Goal: Transaction & Acquisition: Purchase product/service

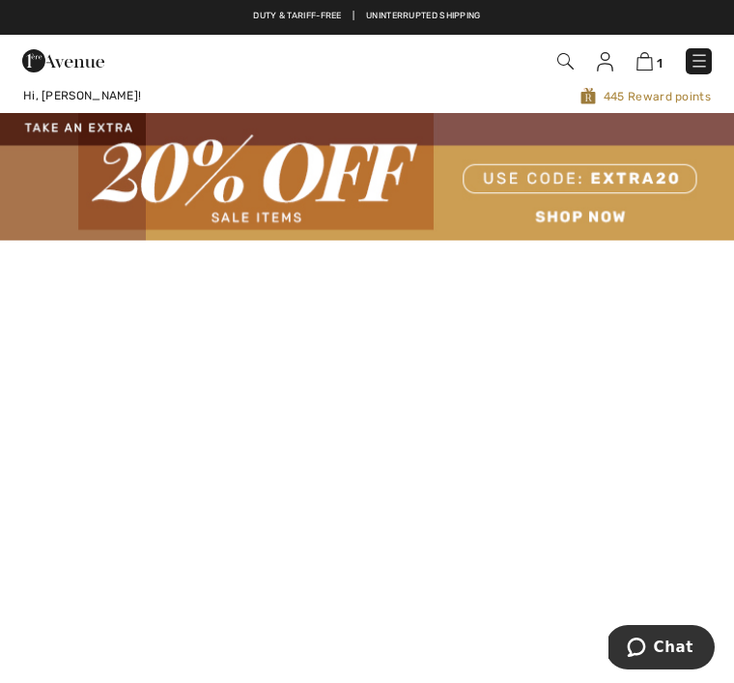
click at [570, 64] on img at bounding box center [566, 61] width 16 height 16
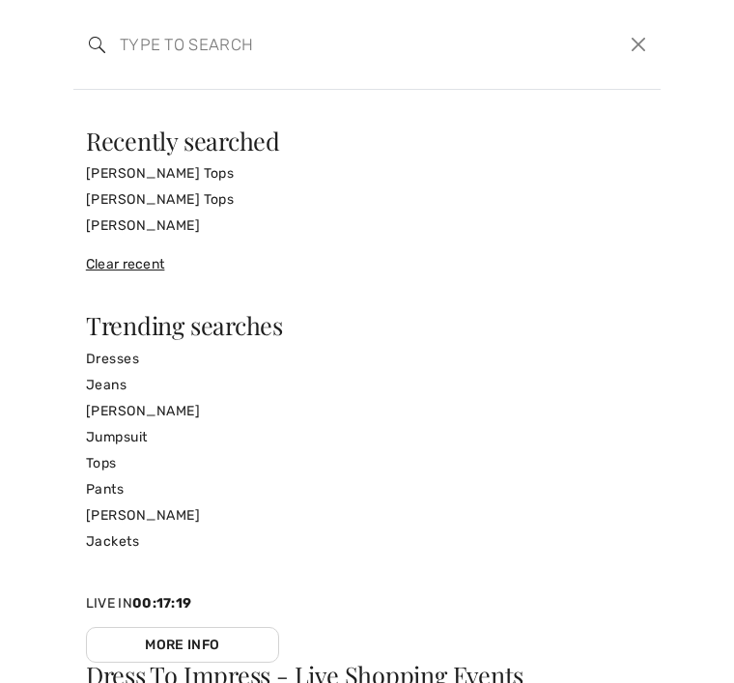
click at [137, 57] on input "search" at bounding box center [306, 44] width 402 height 58
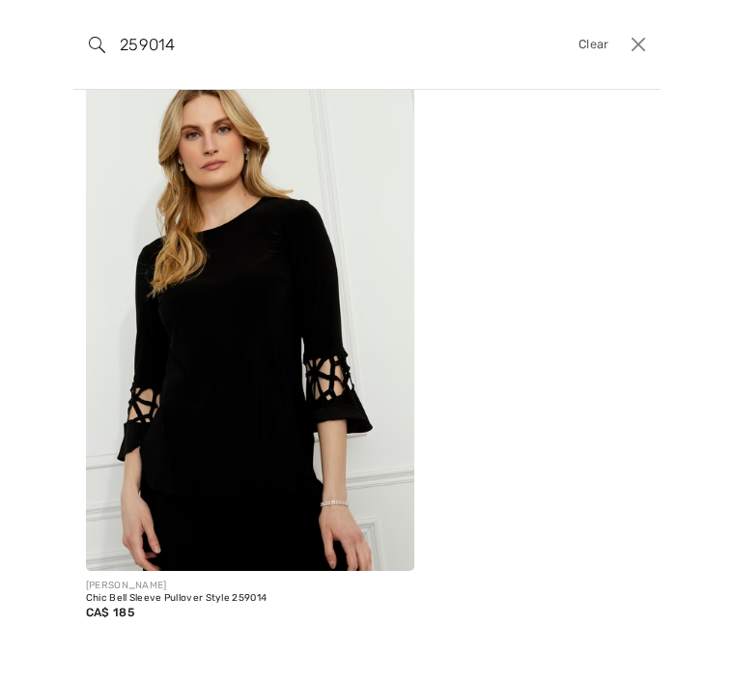
scroll to position [94, 0]
type input "259014"
click at [261, 244] on img at bounding box center [250, 324] width 329 height 493
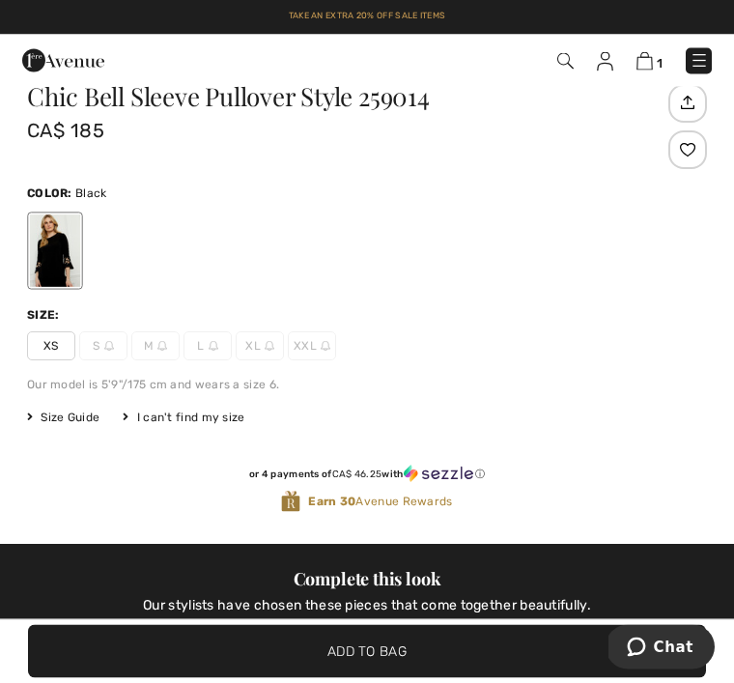
scroll to position [608, 0]
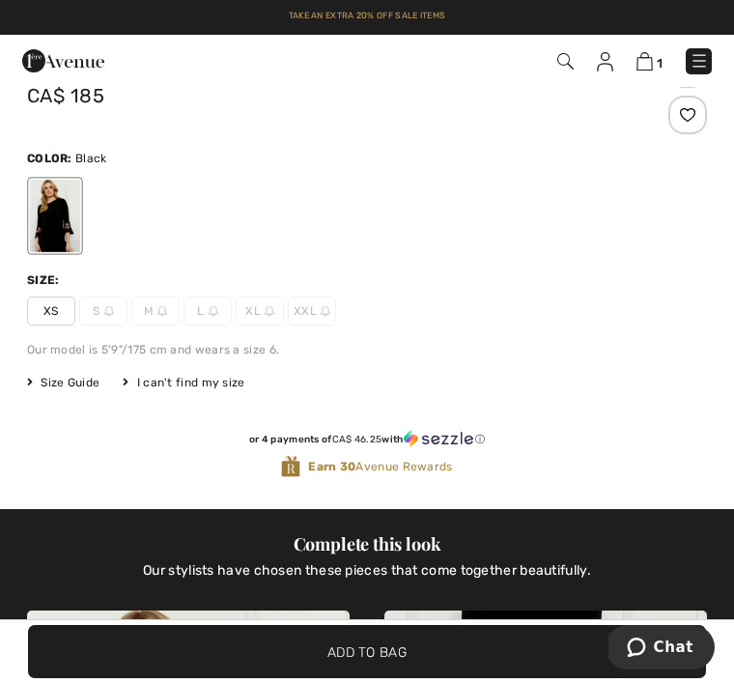
click at [104, 313] on img at bounding box center [109, 311] width 10 height 10
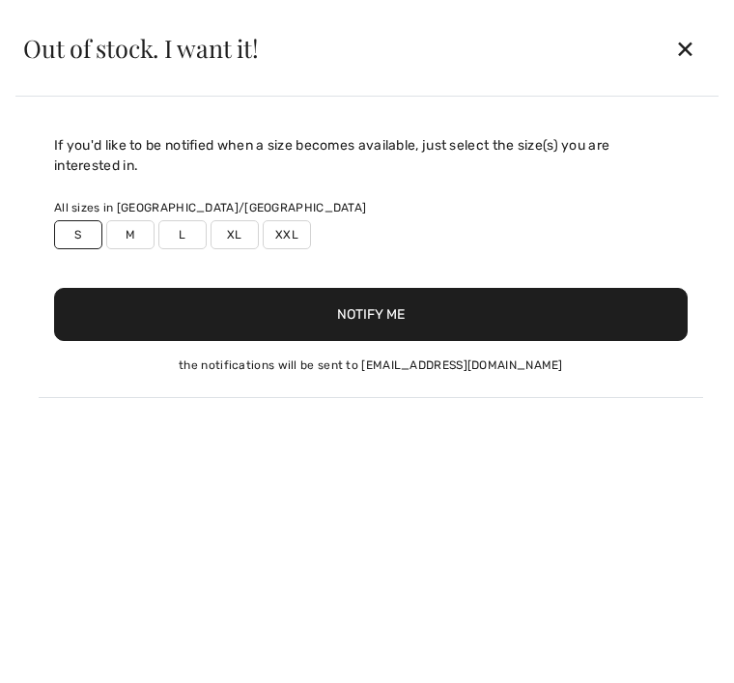
click at [385, 319] on button "Notify Me" at bounding box center [371, 314] width 634 height 53
click at [689, 49] on div "✕" at bounding box center [685, 48] width 51 height 41
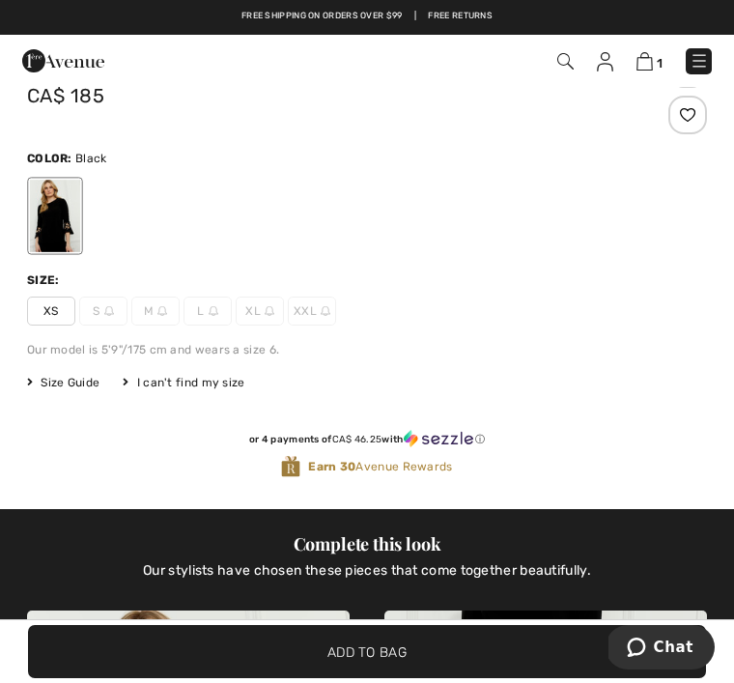
click at [650, 65] on img at bounding box center [645, 61] width 16 height 18
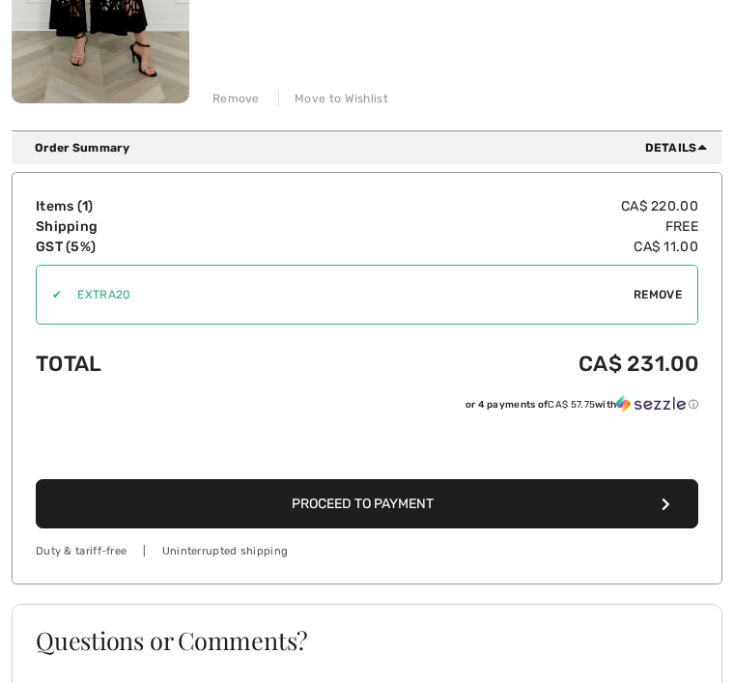
scroll to position [461, 0]
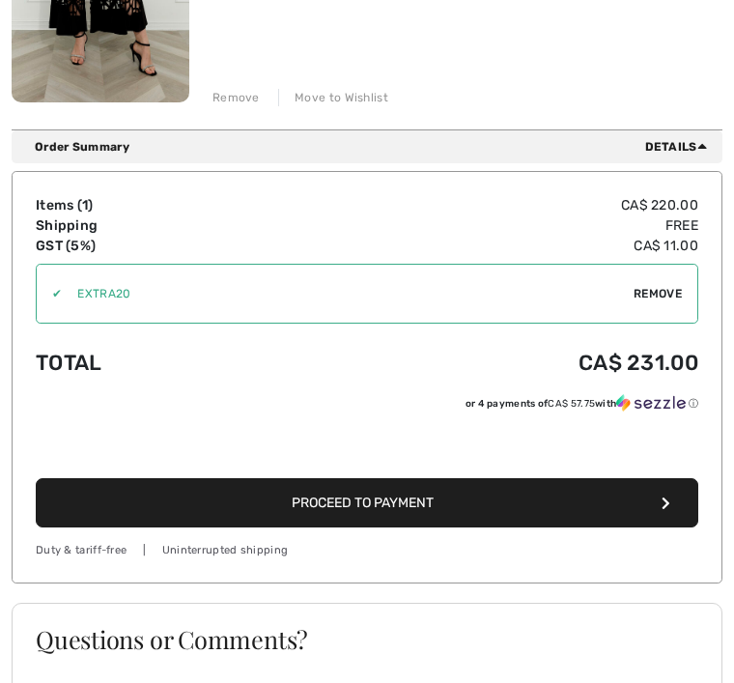
click at [668, 505] on icon "button" at bounding box center [666, 504] width 9 height 14
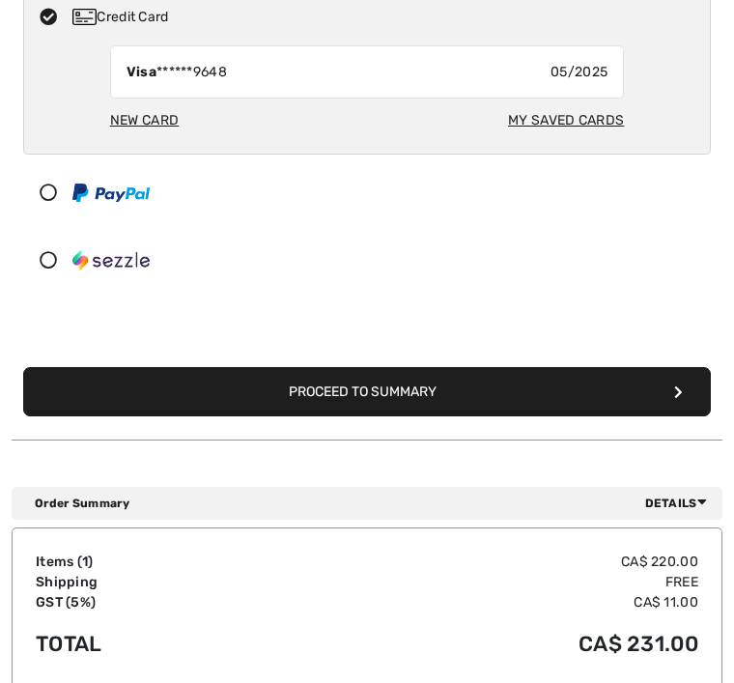
scroll to position [466, 0]
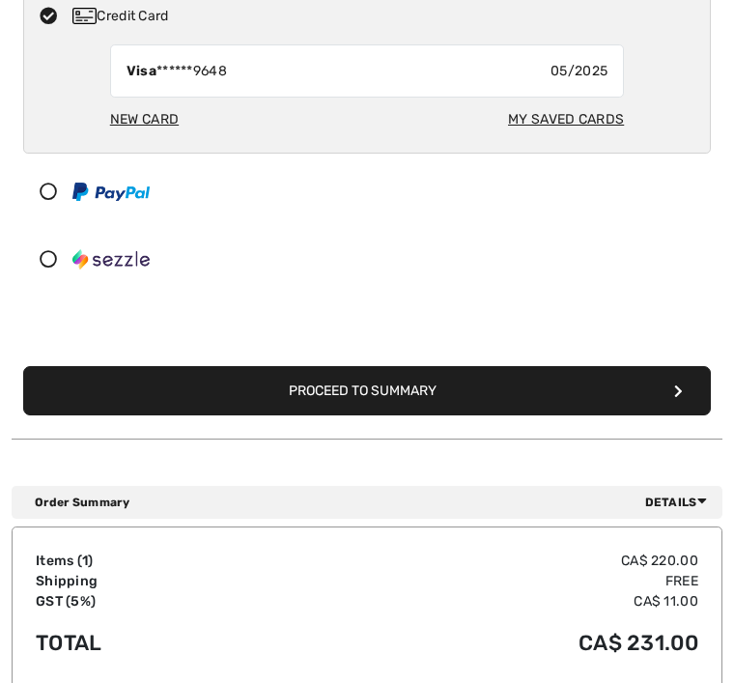
click at [688, 390] on button "Proceed to Summary" at bounding box center [367, 390] width 688 height 49
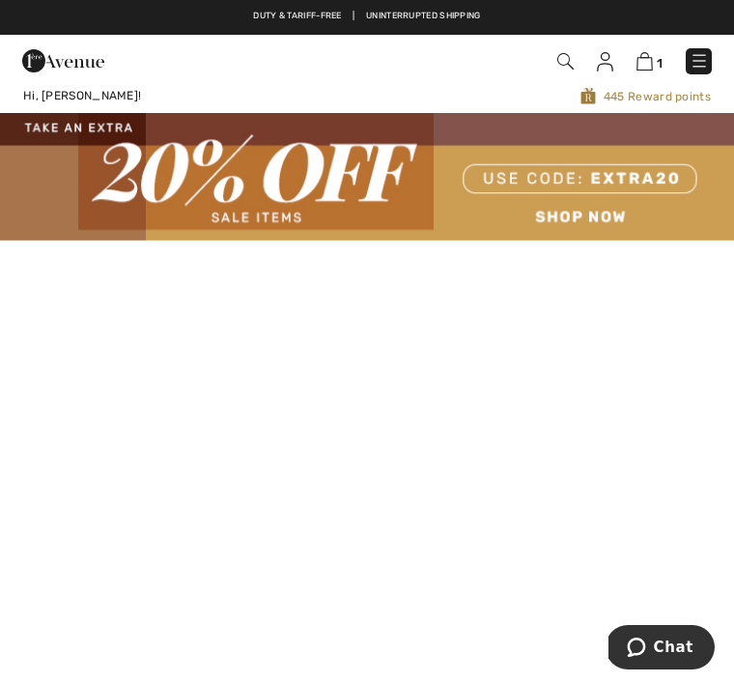
click at [565, 63] on img at bounding box center [566, 61] width 16 height 16
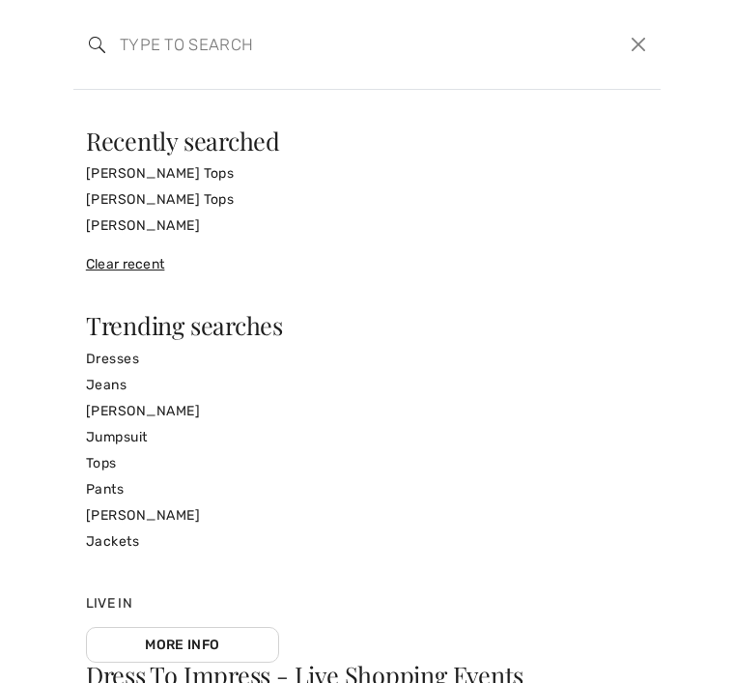
click at [167, 48] on input "search" at bounding box center [306, 44] width 402 height 58
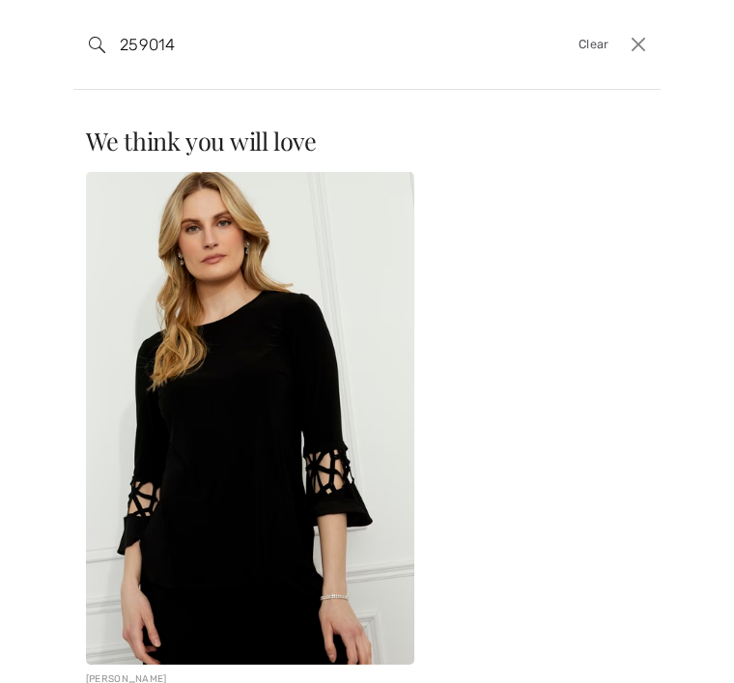
type input "259014"
click at [90, 53] on form "259014 Clear" at bounding box center [357, 44] width 536 height 58
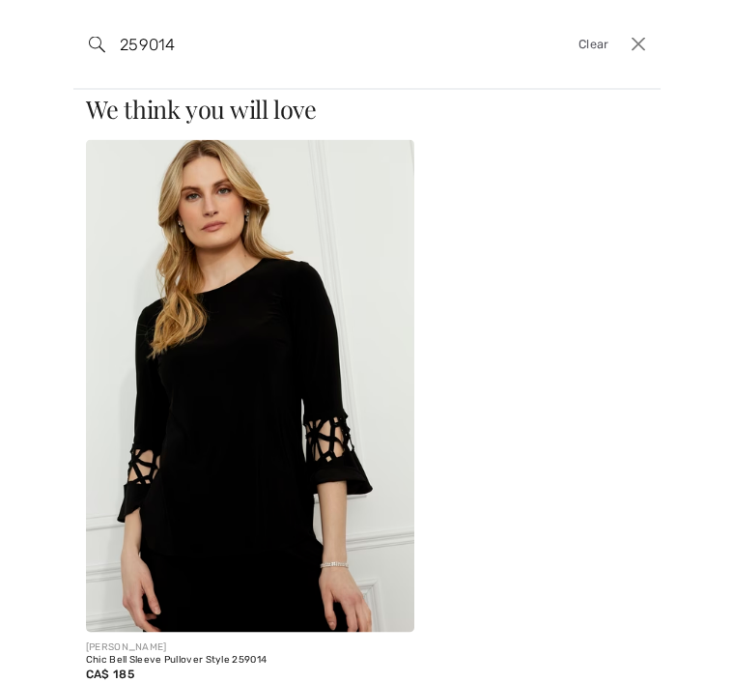
scroll to position [3239, 0]
click at [266, 443] on img at bounding box center [250, 386] width 329 height 493
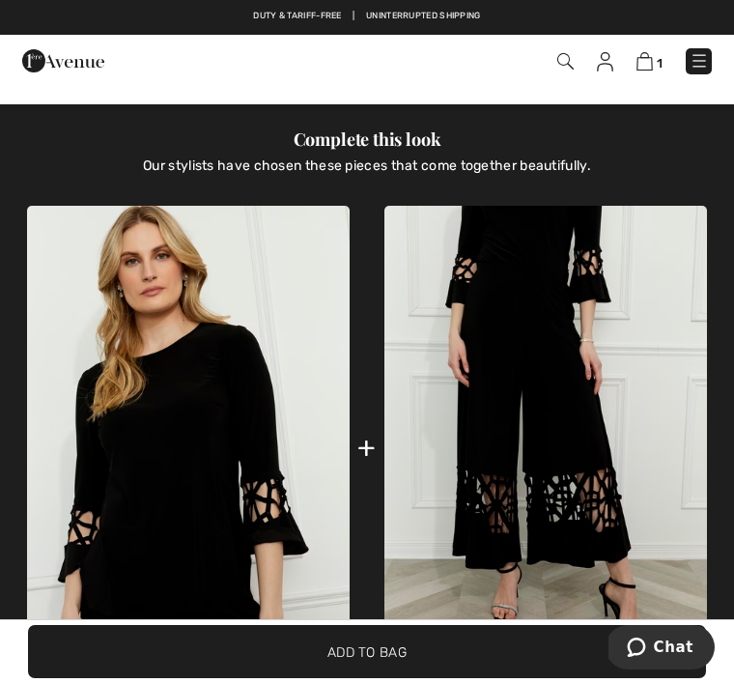
scroll to position [1080, 0]
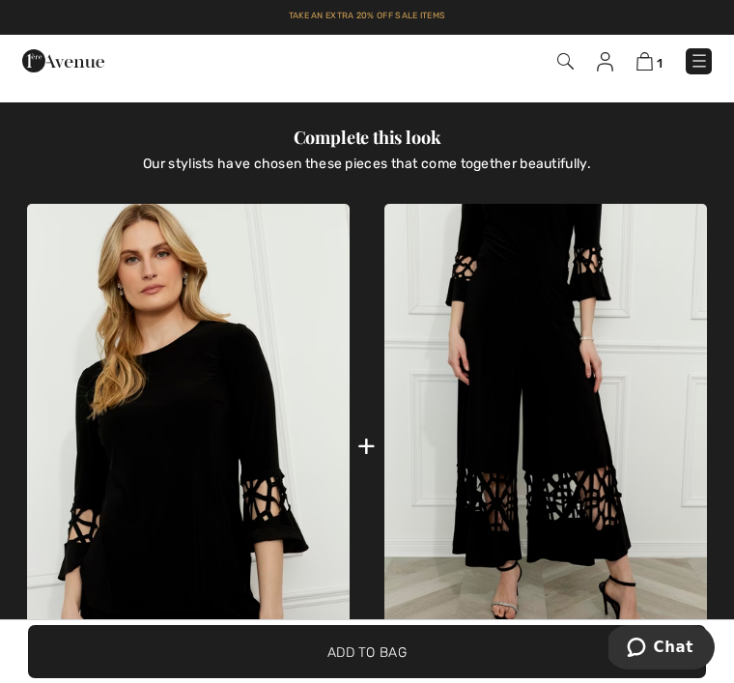
click at [550, 447] on img at bounding box center [546, 446] width 323 height 485
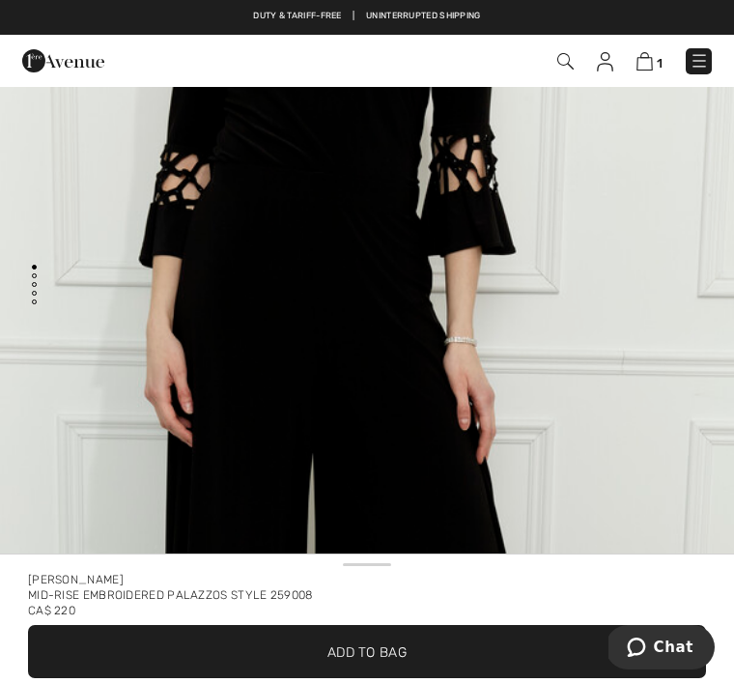
click at [651, 58] on img at bounding box center [645, 61] width 16 height 18
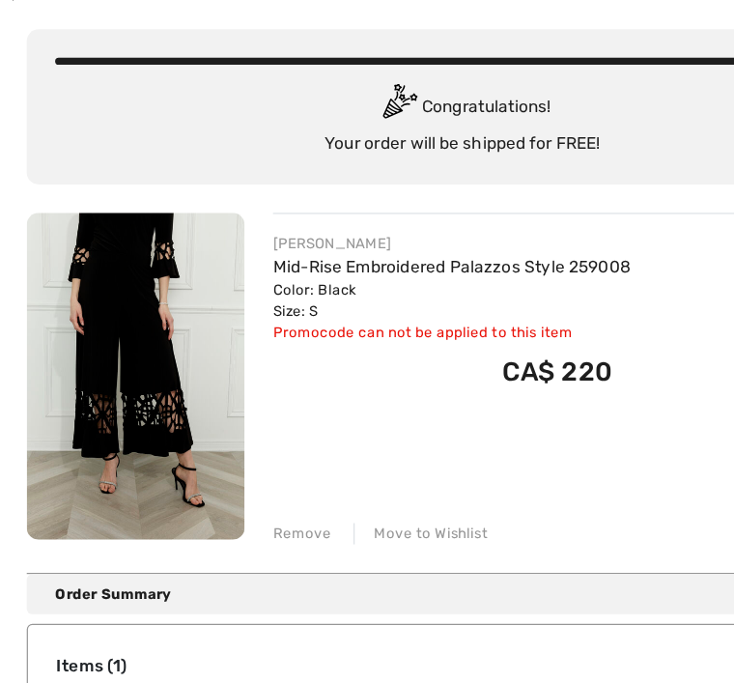
scroll to position [62, 0]
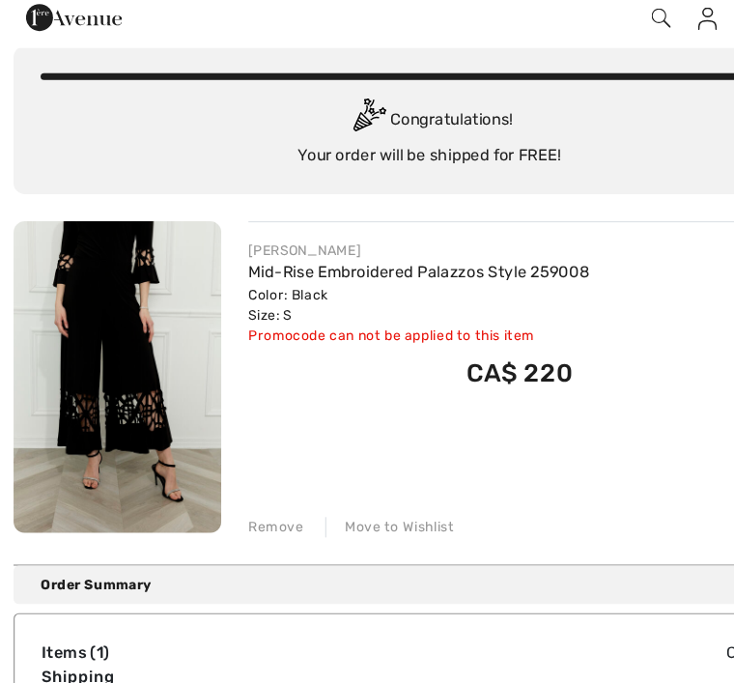
click at [240, 488] on div "Remove" at bounding box center [236, 496] width 47 height 17
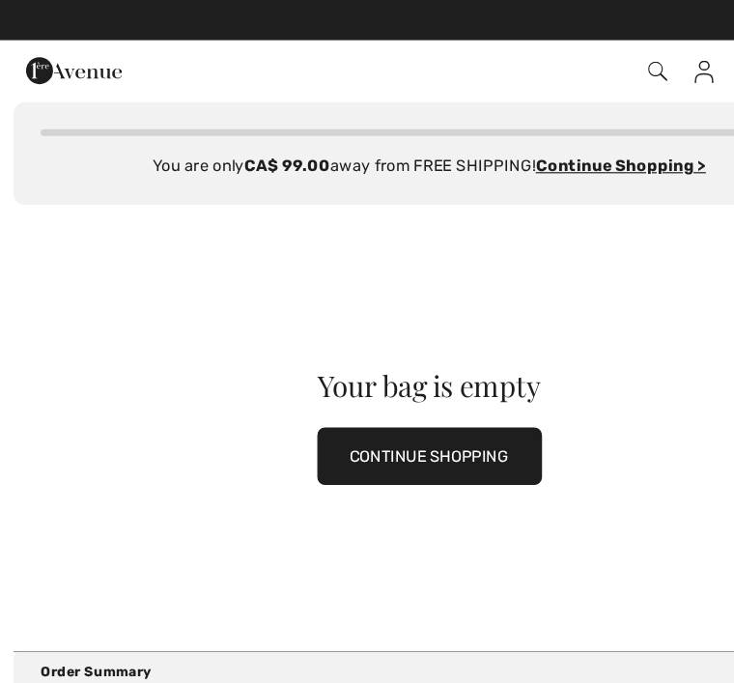
scroll to position [0, 0]
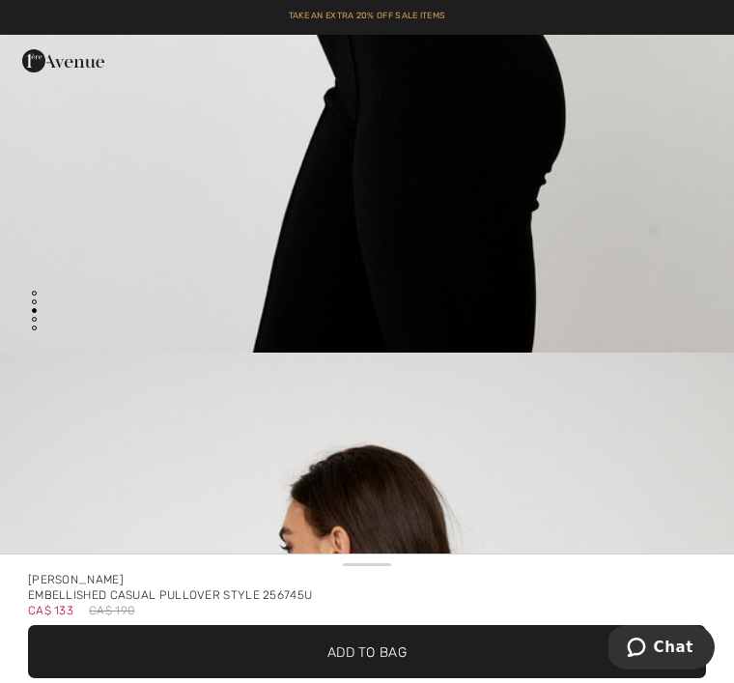
scroll to position [1872, 0]
